Goal: Task Accomplishment & Management: Complete application form

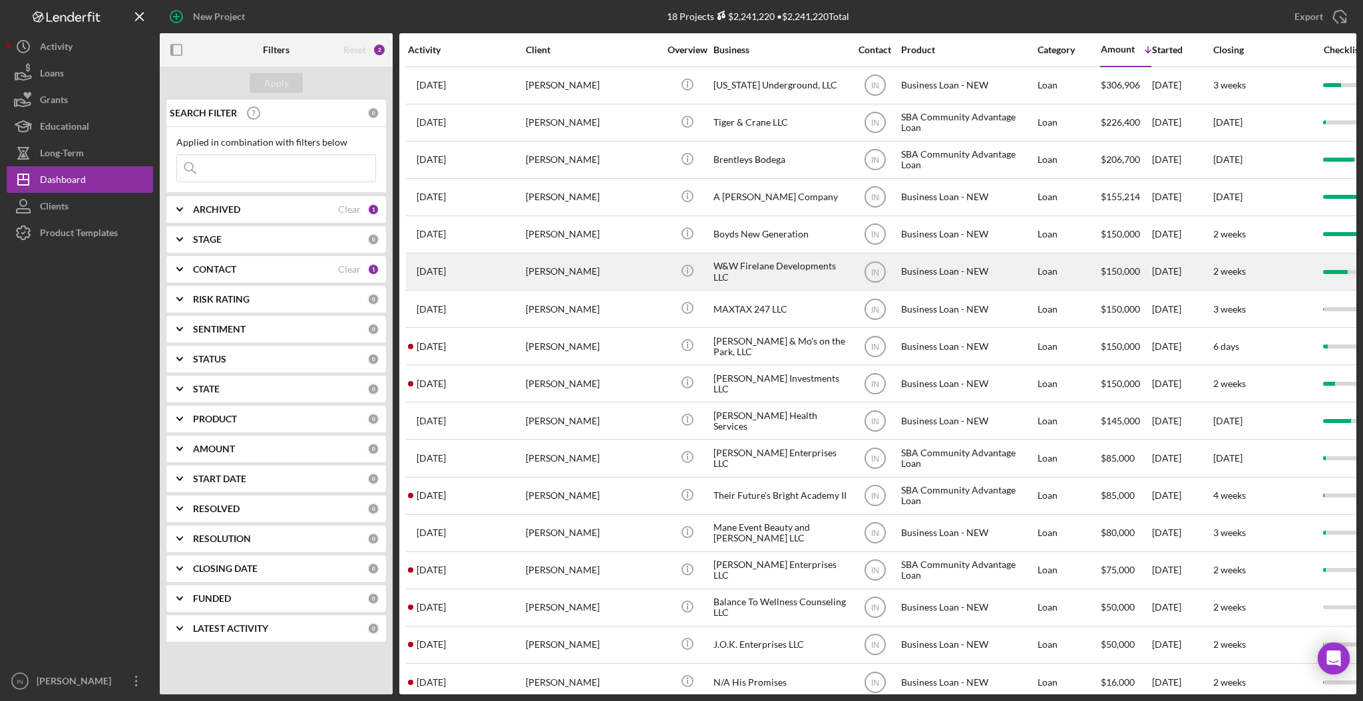
click at [584, 267] on div "[PERSON_NAME]" at bounding box center [592, 271] width 133 height 35
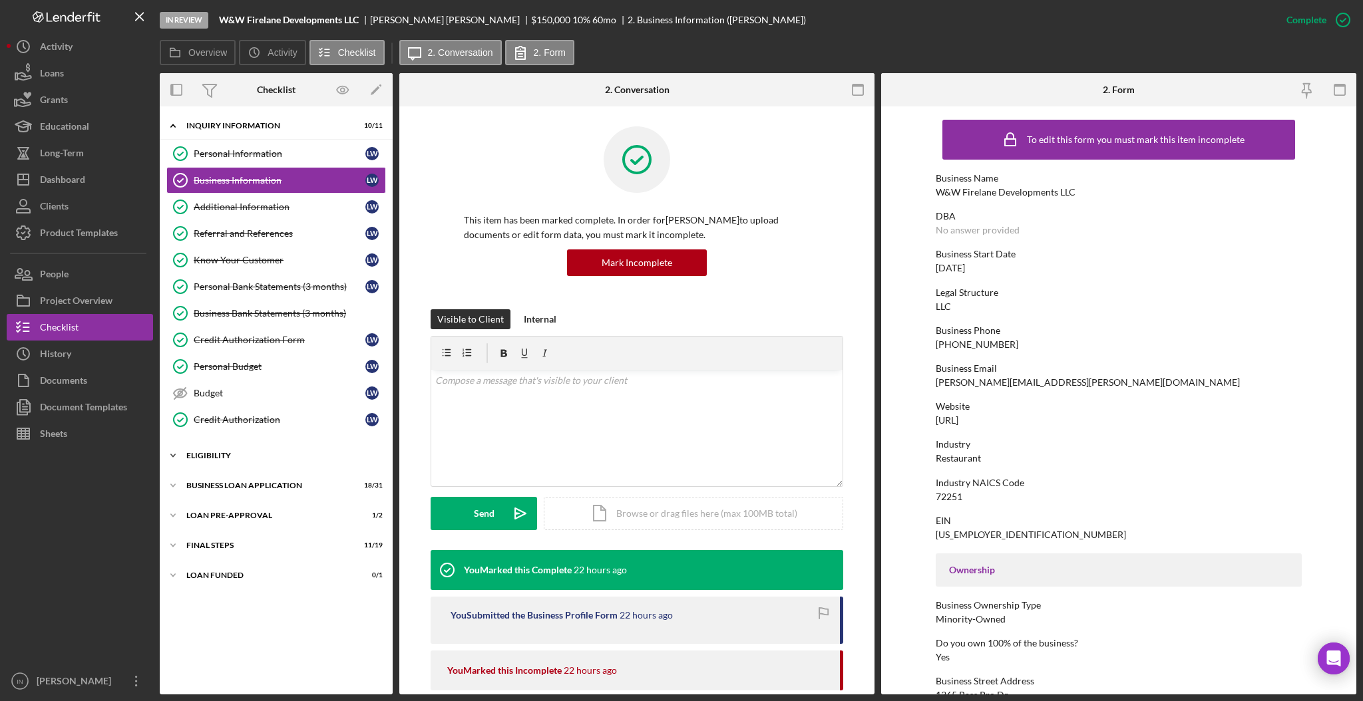
click at [226, 458] on div "ELIGIBILITY" at bounding box center [281, 456] width 190 height 8
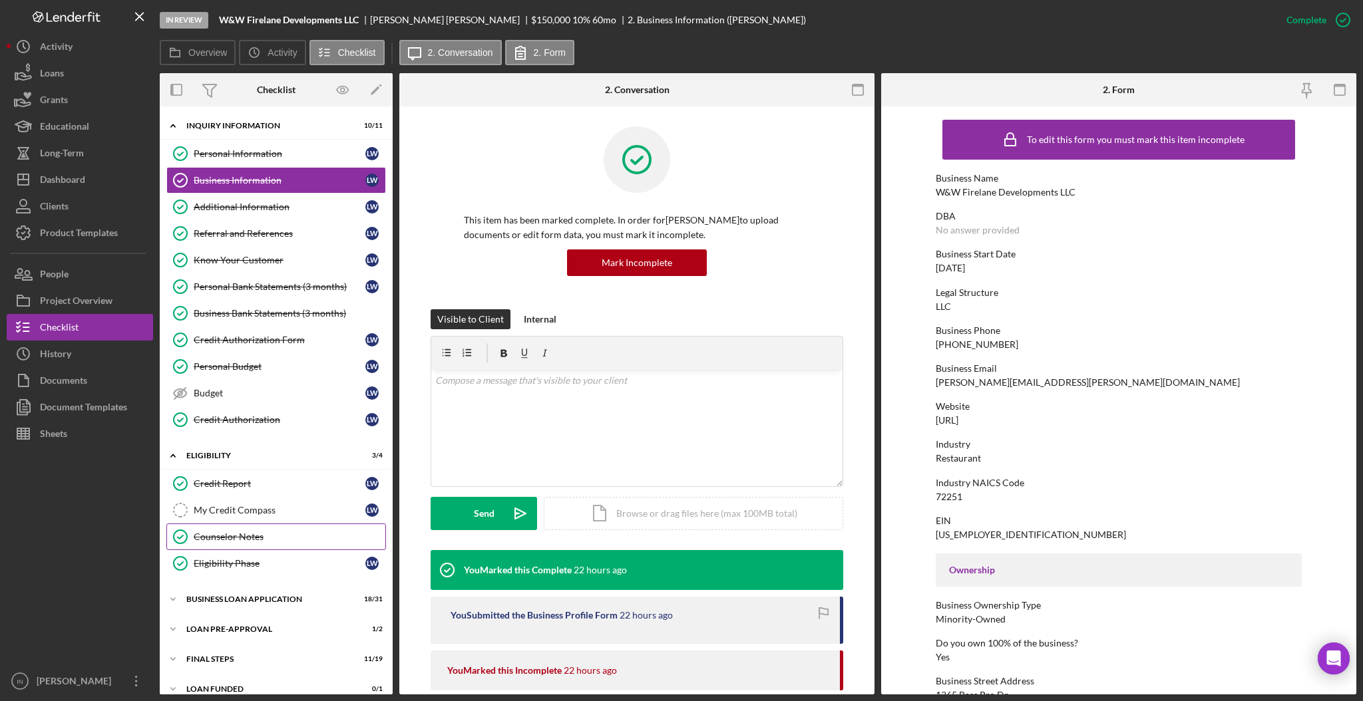
scroll to position [15, 0]
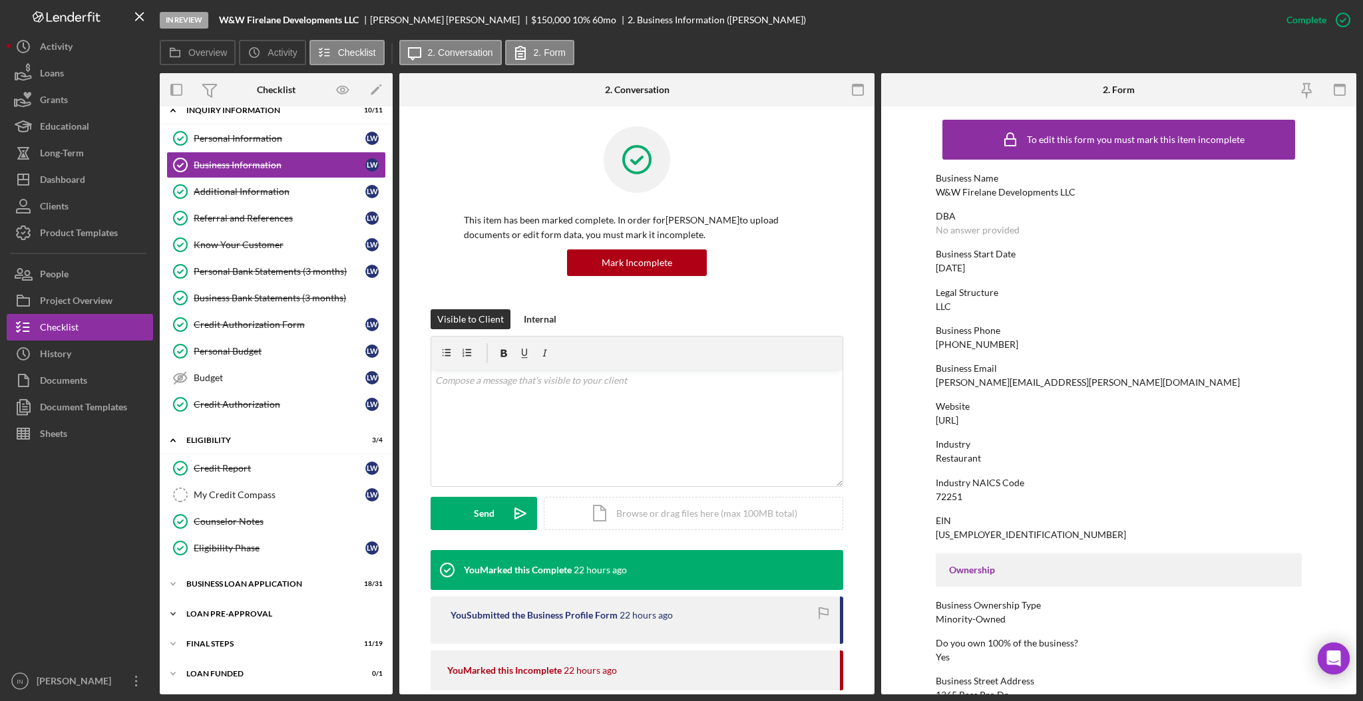
click at [248, 615] on div "LOAN PRE-APPROVAL" at bounding box center [281, 614] width 190 height 8
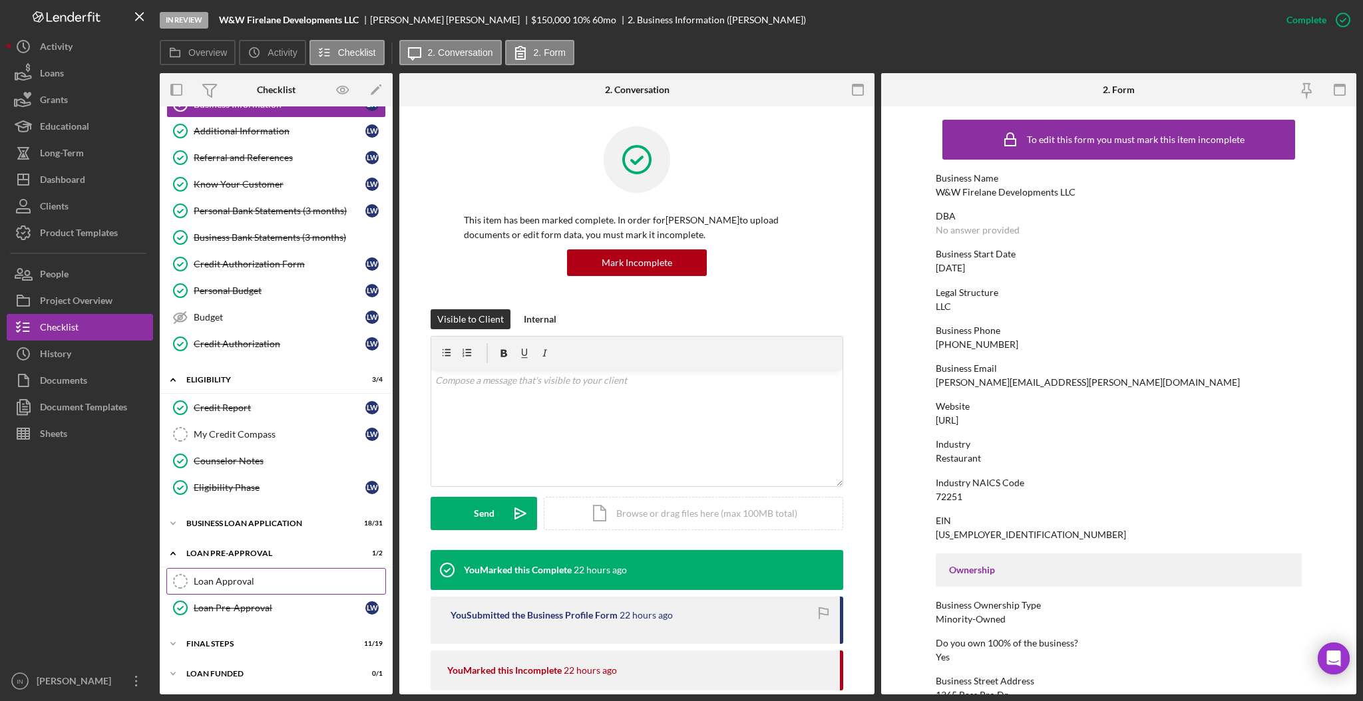
click at [215, 584] on div "Loan Approval" at bounding box center [290, 581] width 192 height 11
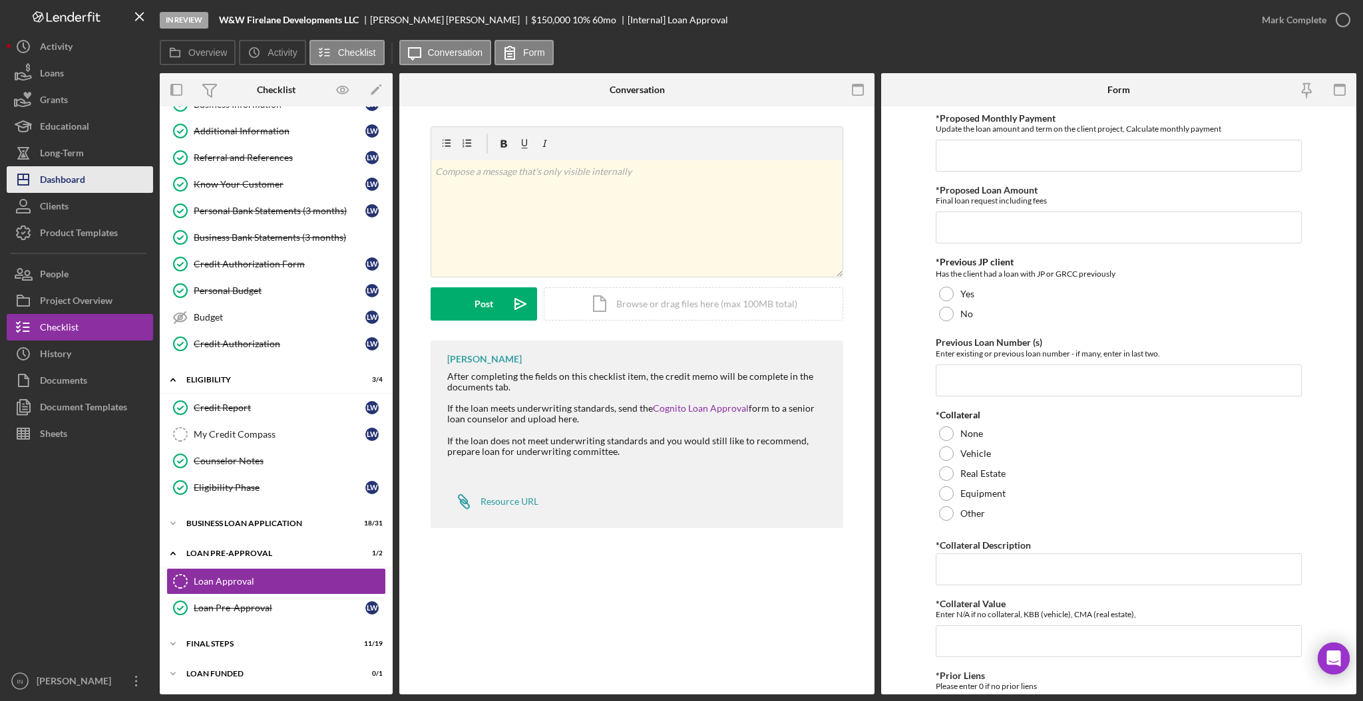
drag, startPoint x: 735, startPoint y: 8, endPoint x: 78, endPoint y: 180, distance: 679.6
click at [78, 180] on div "Dashboard" at bounding box center [62, 181] width 45 height 30
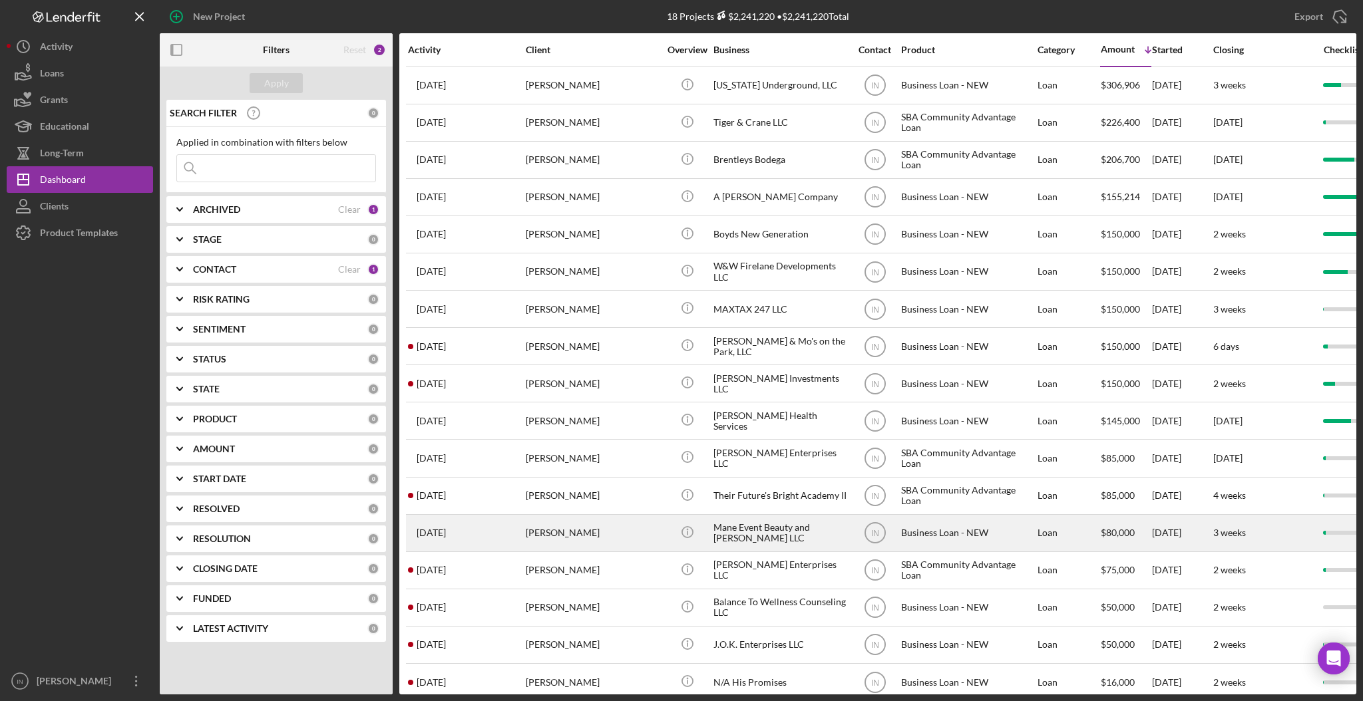
click at [563, 541] on div "[PERSON_NAME]" at bounding box center [592, 533] width 133 height 35
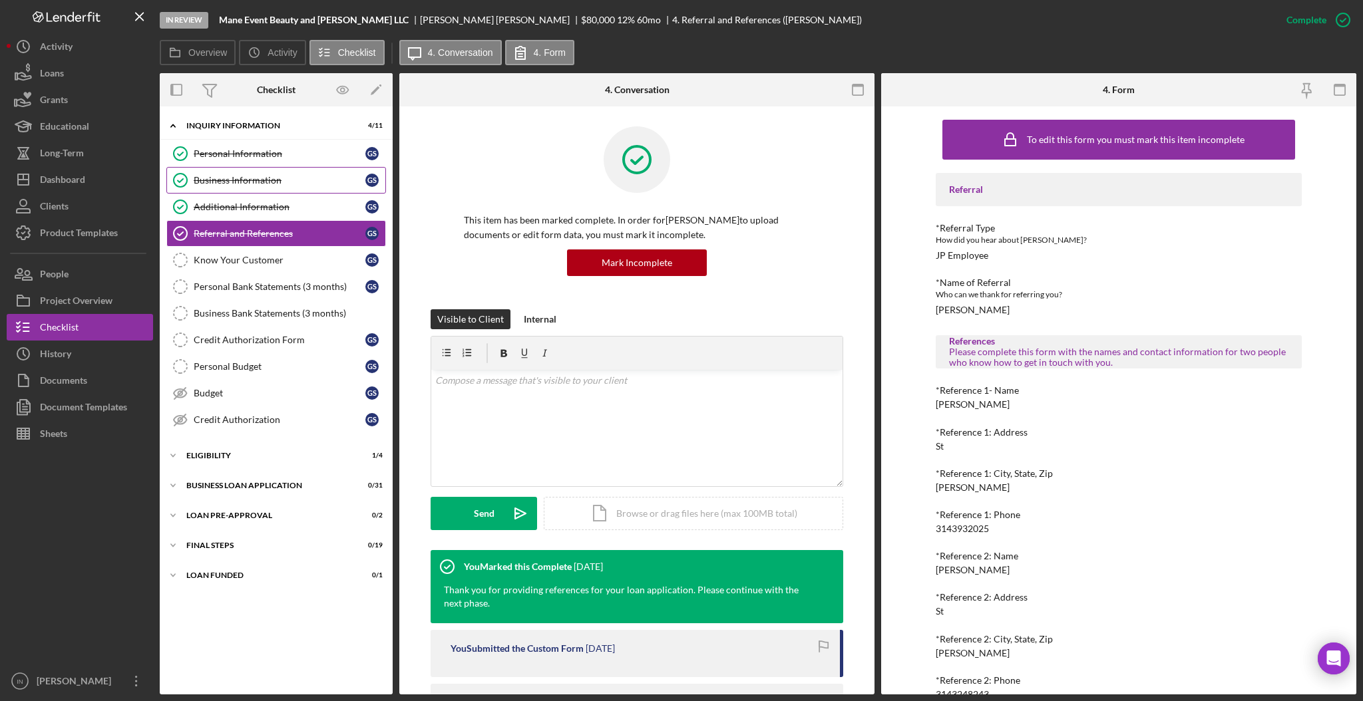
click at [231, 179] on div "Business Information" at bounding box center [280, 180] width 172 height 11
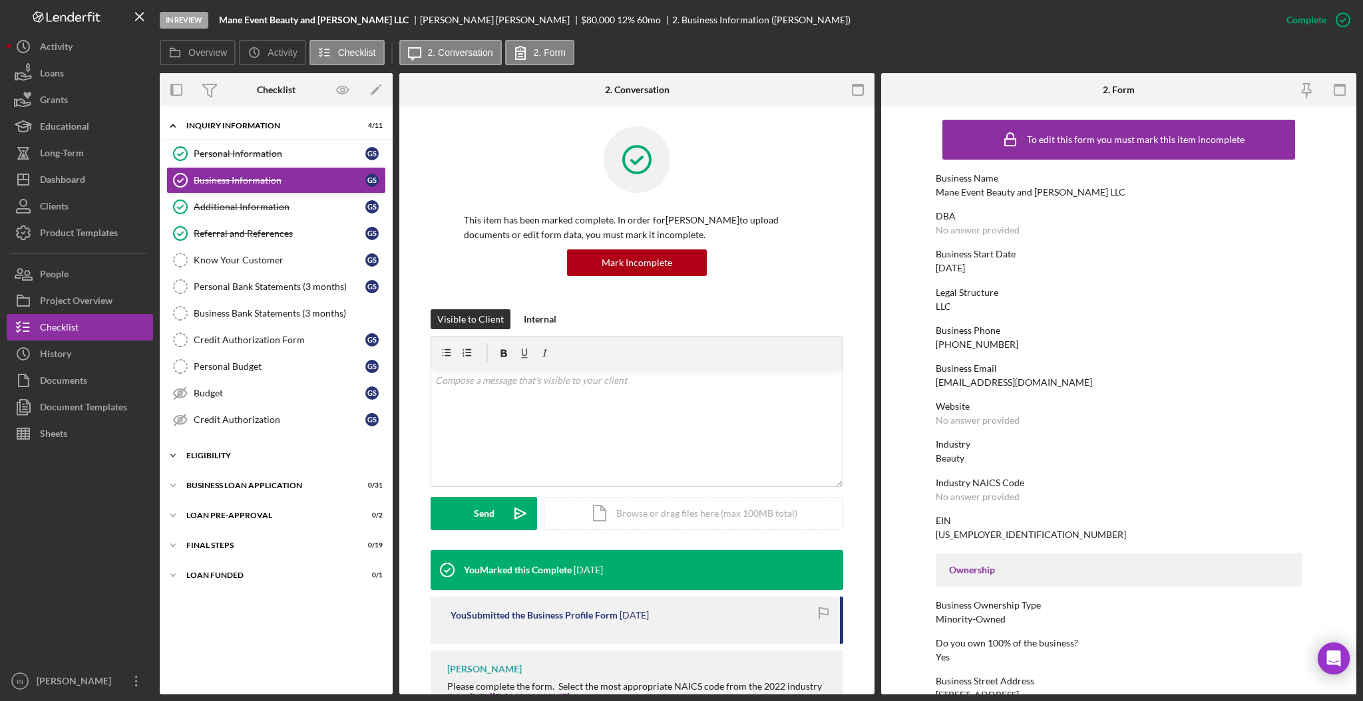
click at [216, 454] on div "ELIGIBILITY" at bounding box center [281, 456] width 190 height 8
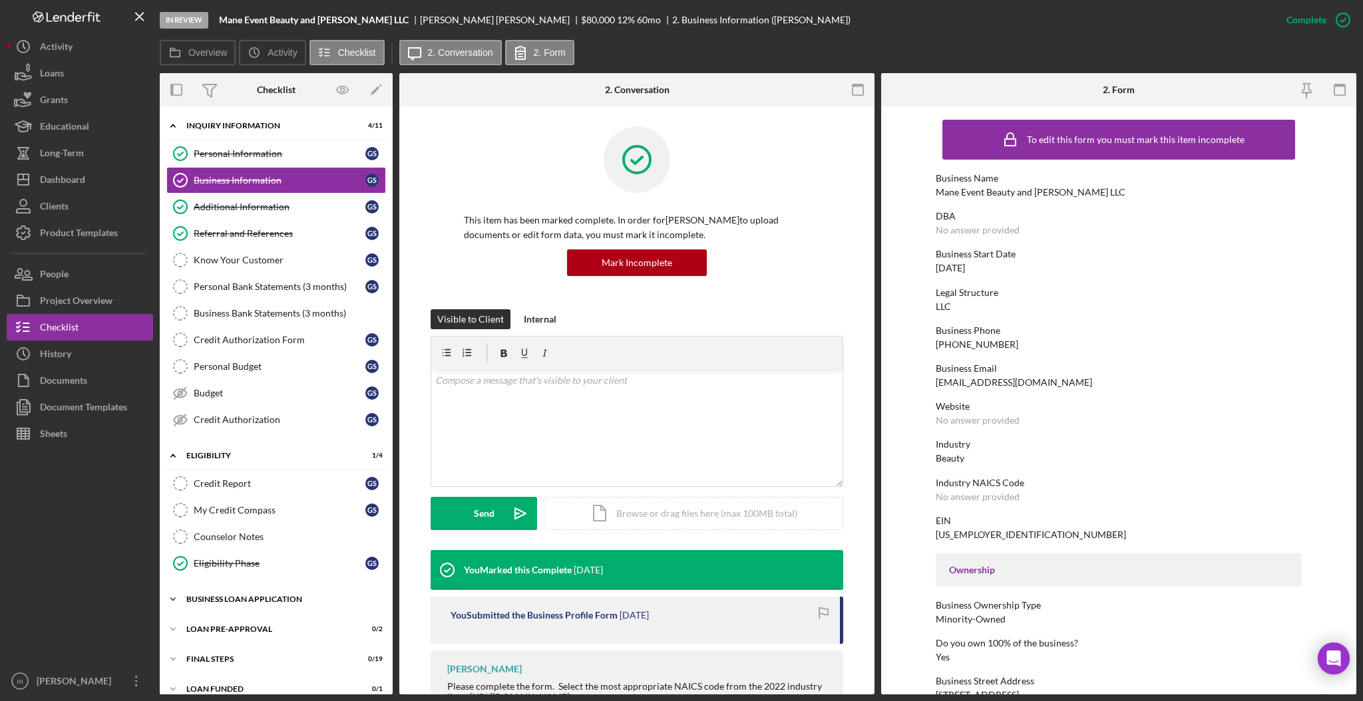
click at [260, 593] on div "Icon/Expander BUSINESS LOAN APPLICATION 0 / 31" at bounding box center [276, 599] width 233 height 27
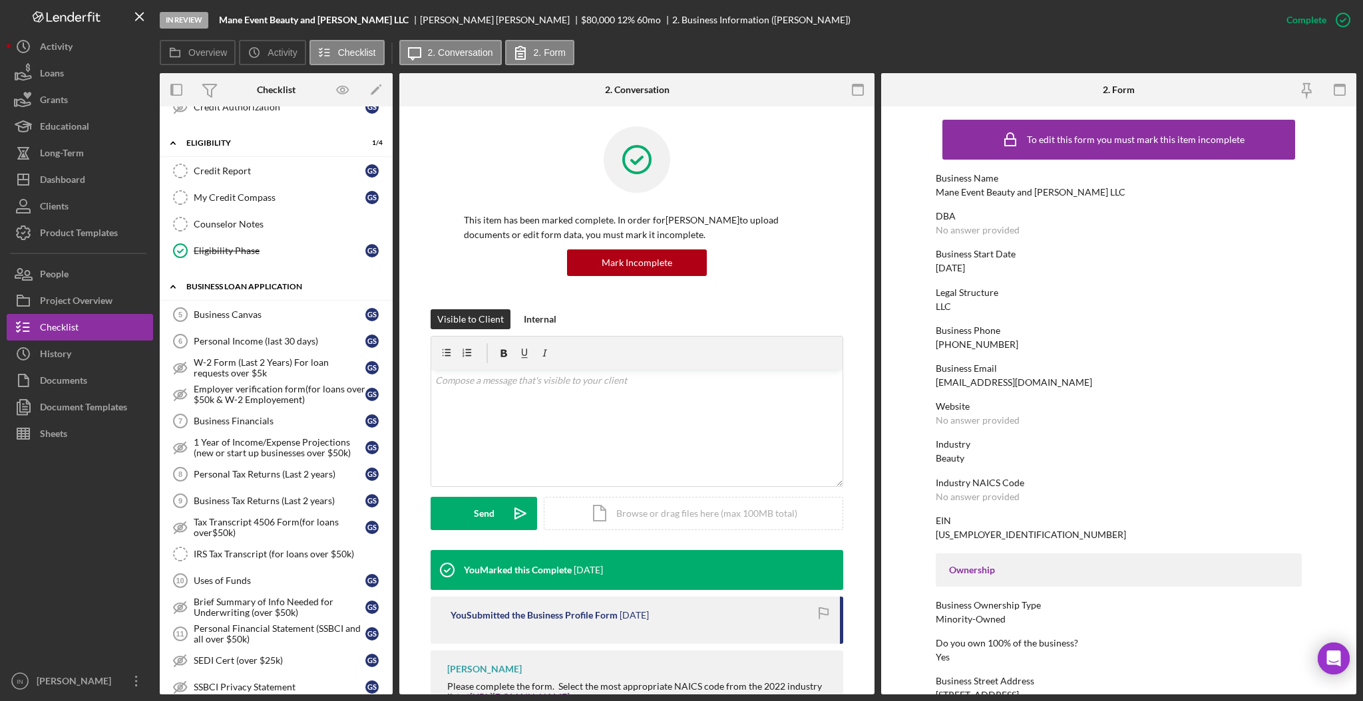
scroll to position [321, 0]
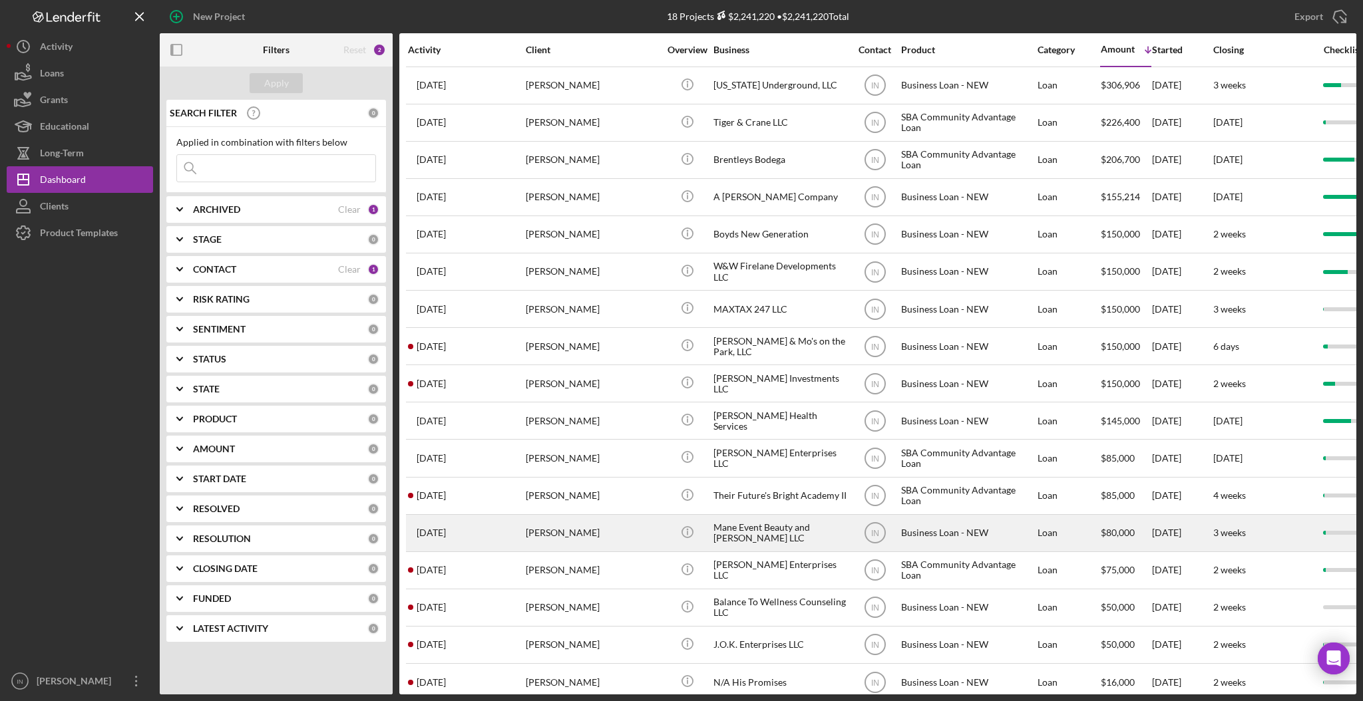
click at [565, 528] on div "[PERSON_NAME]" at bounding box center [592, 533] width 133 height 35
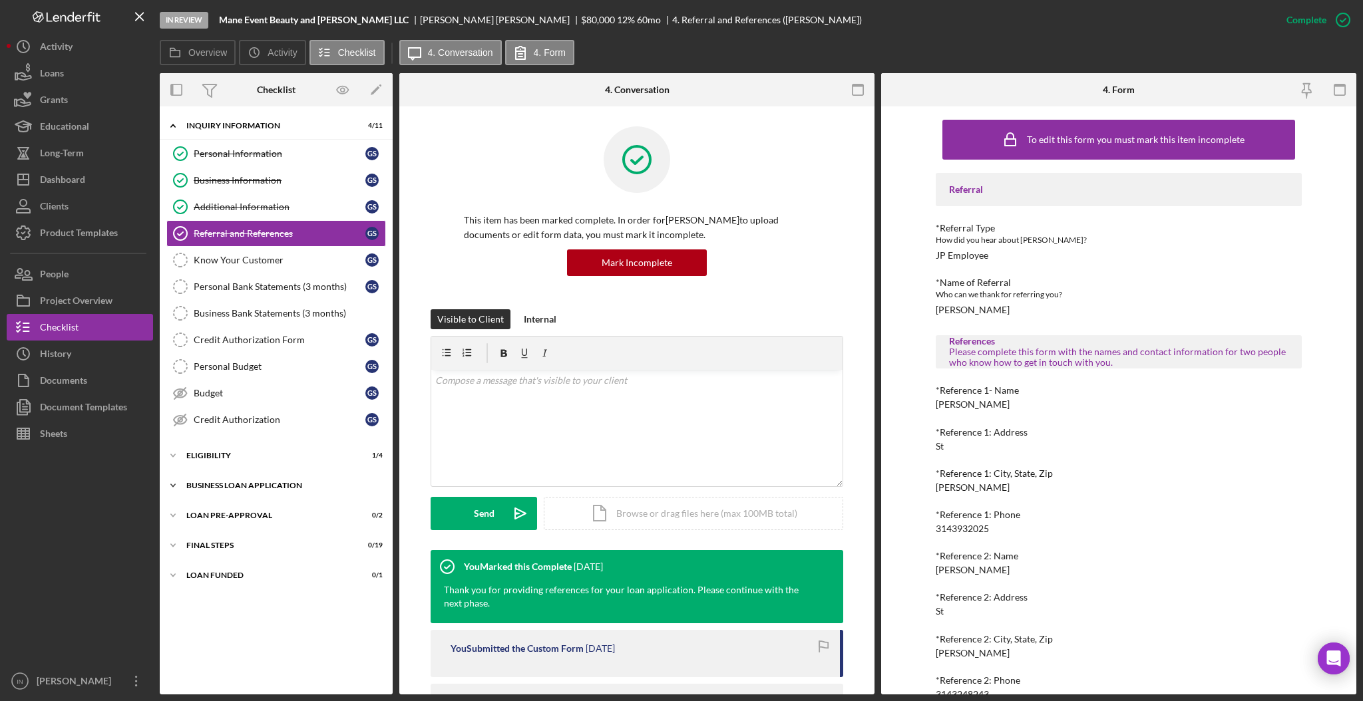
click at [254, 478] on div "Icon/Expander BUSINESS LOAN APPLICATION 0 / 31" at bounding box center [276, 485] width 233 height 27
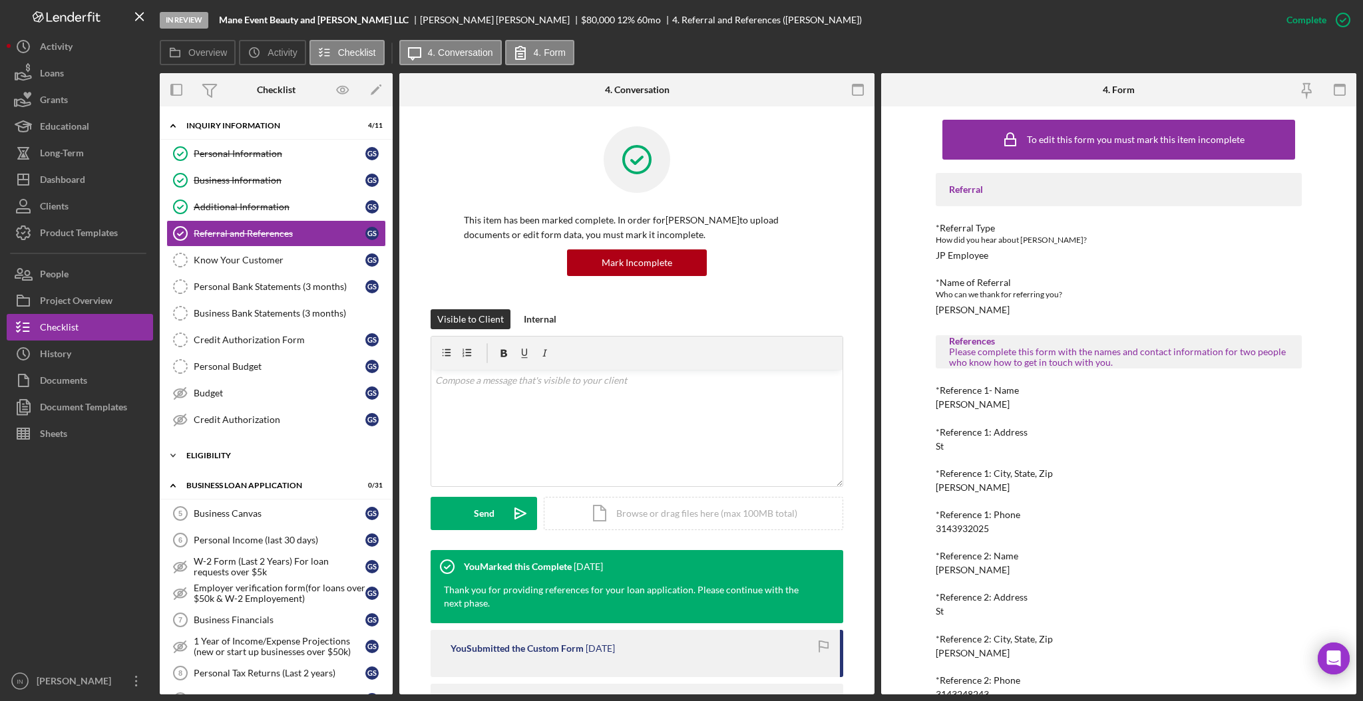
click at [253, 447] on div "Icon/Expander ELIGIBILITY 1 / 4" at bounding box center [276, 455] width 233 height 27
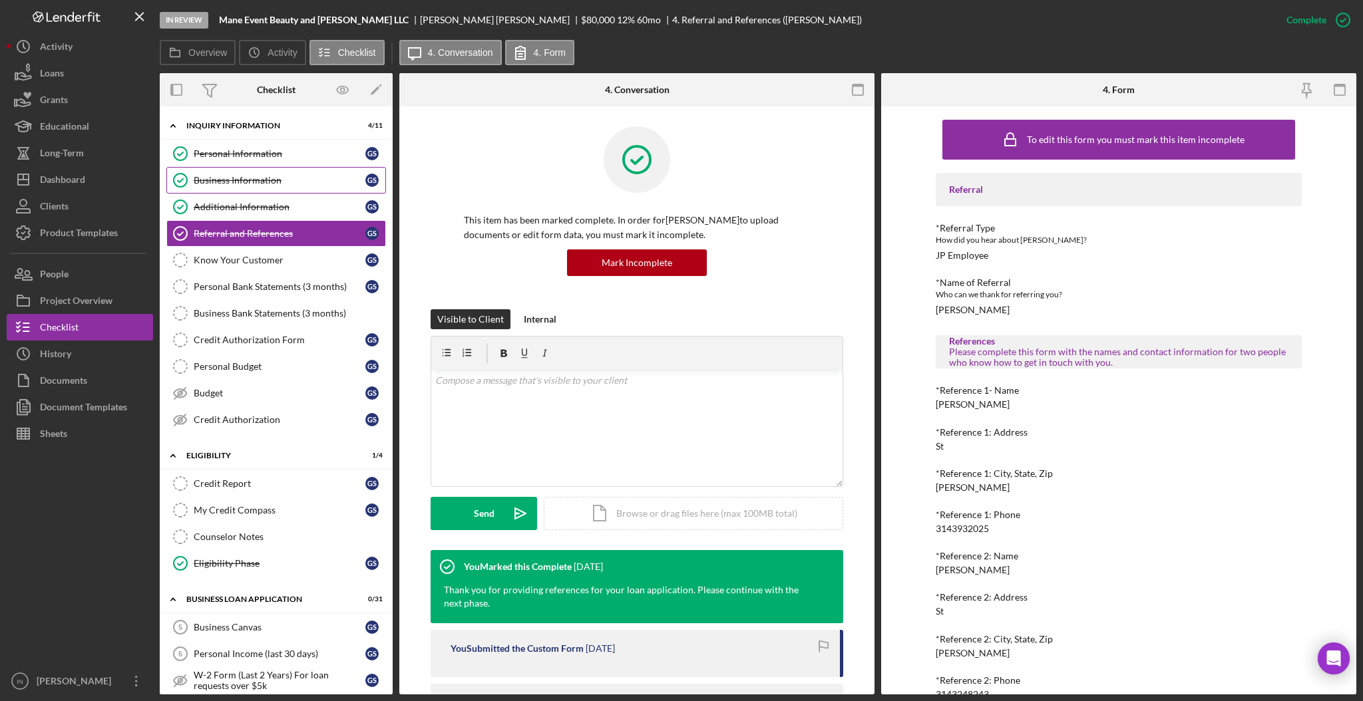
click at [264, 186] on link "Business Information Business Information G S" at bounding box center [276, 180] width 220 height 27
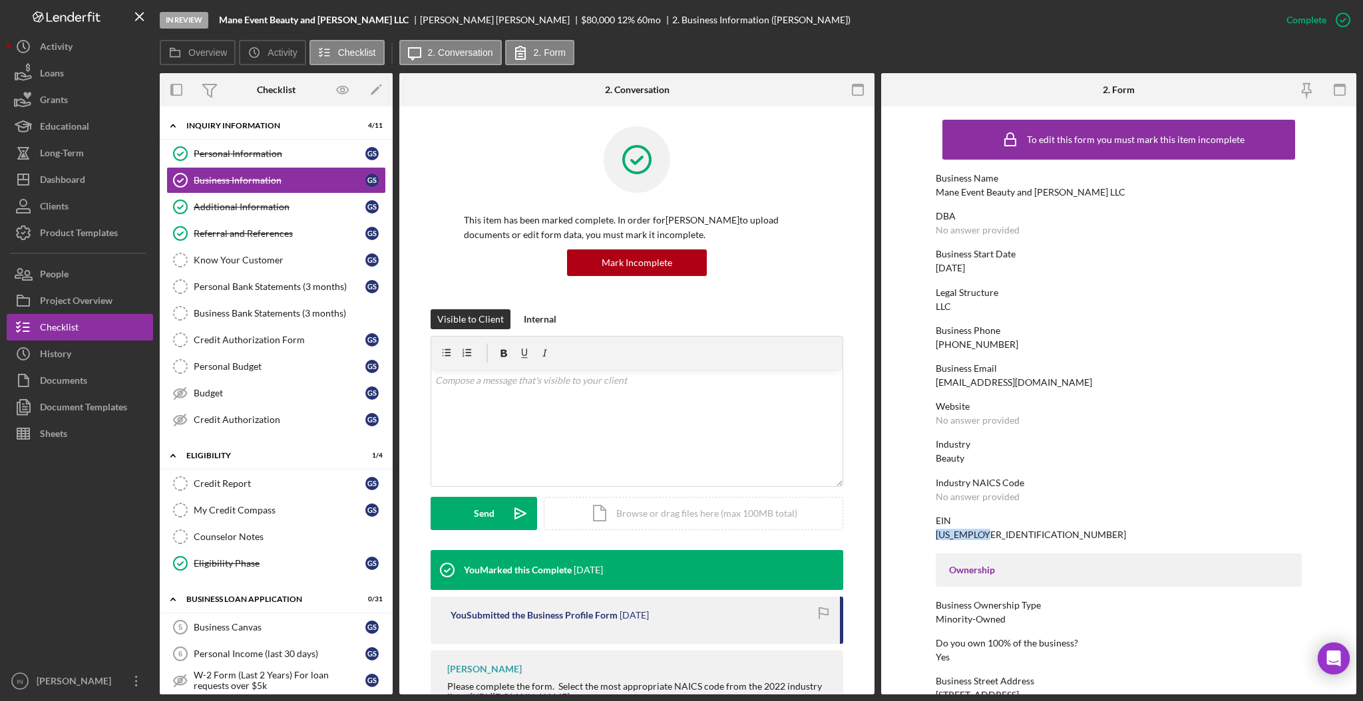
drag, startPoint x: 996, startPoint y: 530, endPoint x: 925, endPoint y: 528, distance: 71.2
click at [925, 528] on form "To edit this form you must mark this item incomplete Business Name Mane Event B…" at bounding box center [1118, 400] width 475 height 588
copy div "[US_EMPLOYER_IDENTIFICATION_NUMBER]"
